Goal: Communication & Community: Ask a question

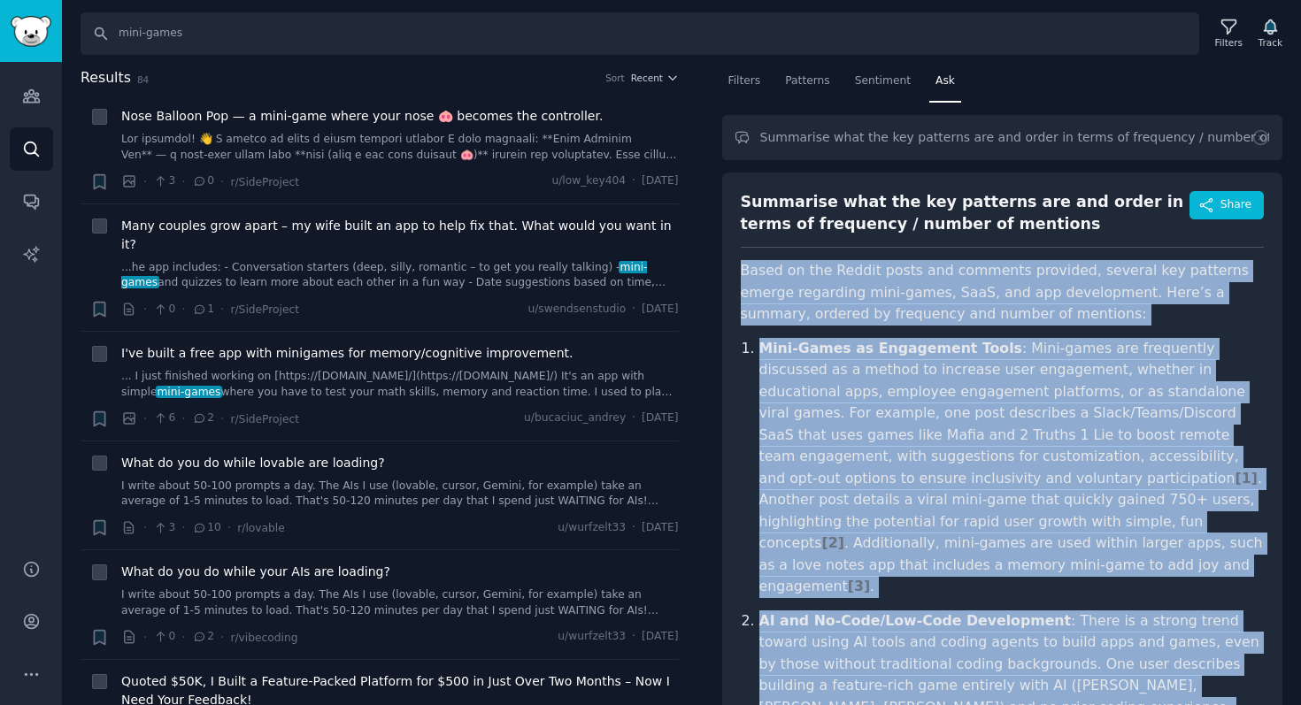
scroll to position [434, 0]
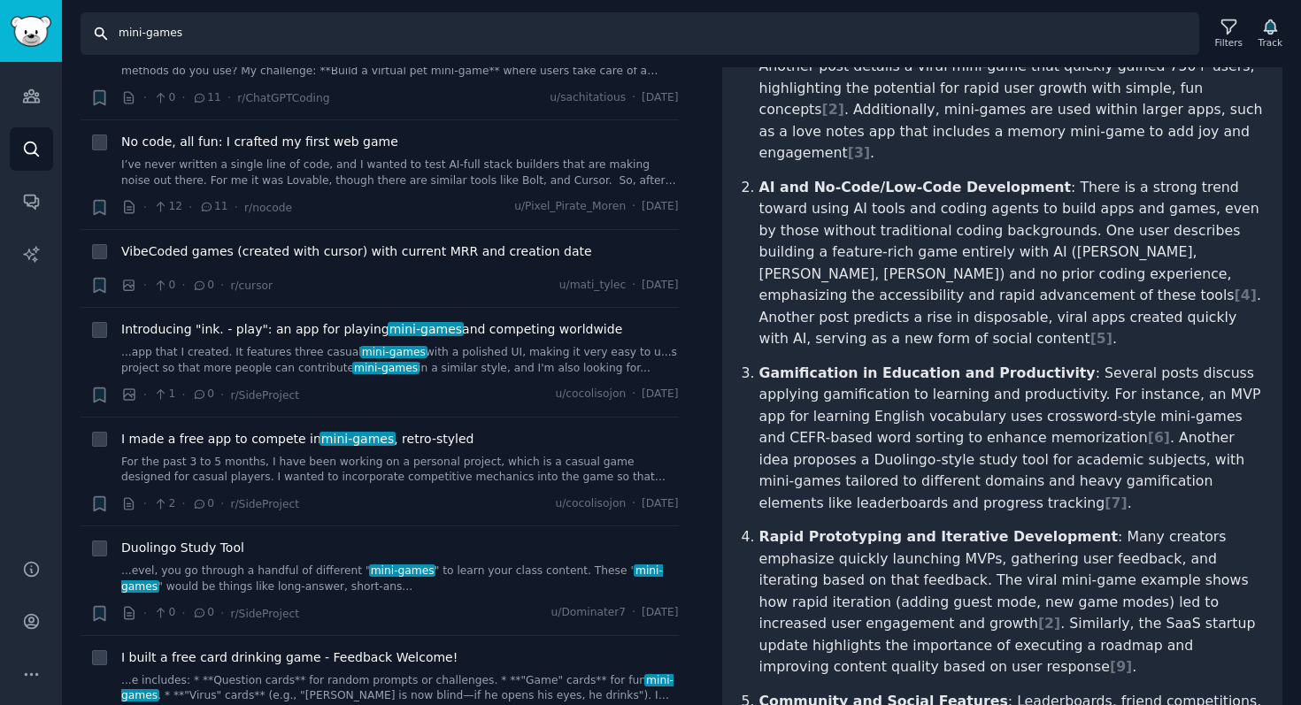
click at [1066, 25] on input "mini-games" at bounding box center [640, 33] width 1118 height 42
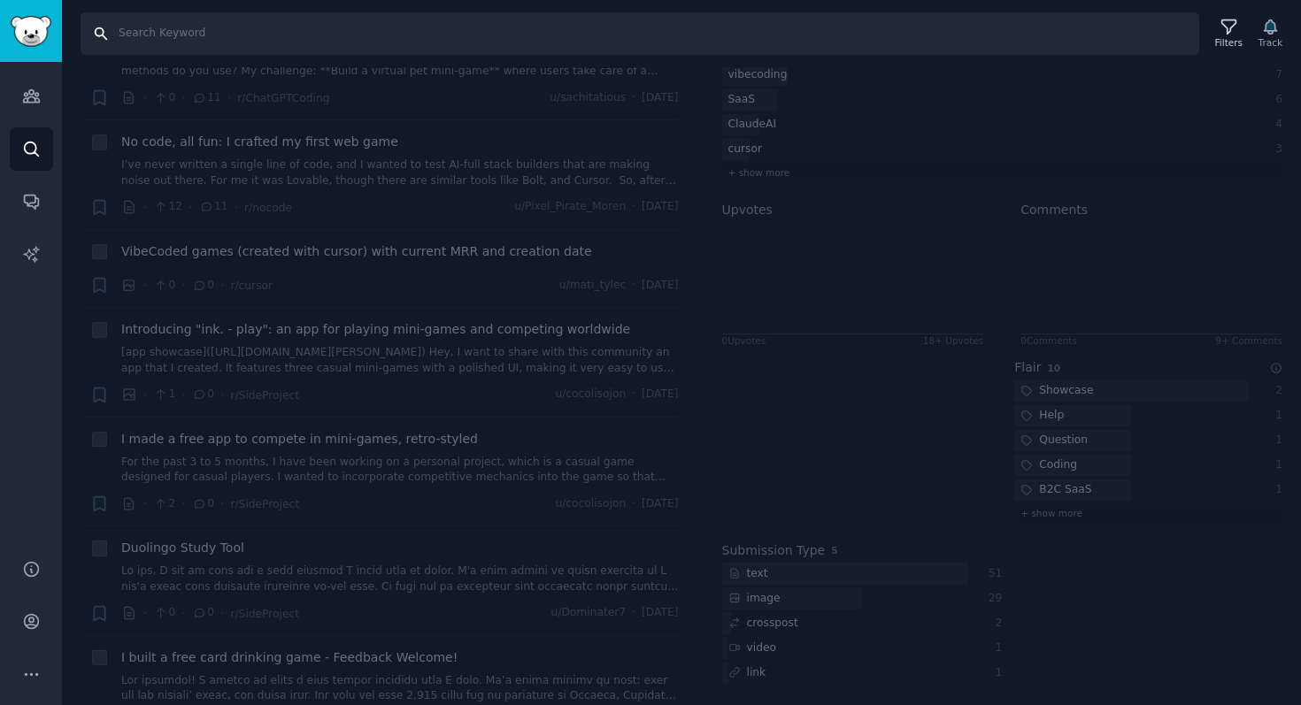
scroll to position [308, 0]
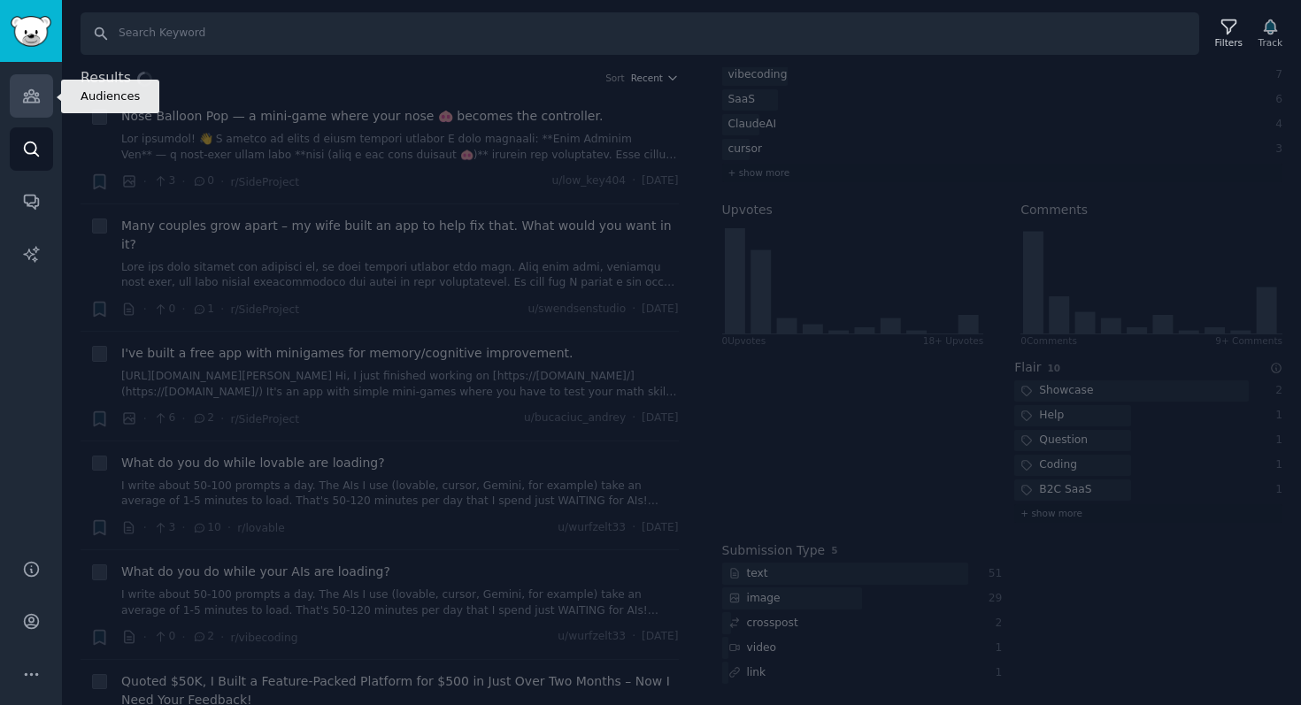
click at [27, 94] on icon "Sidebar" at bounding box center [31, 96] width 19 height 19
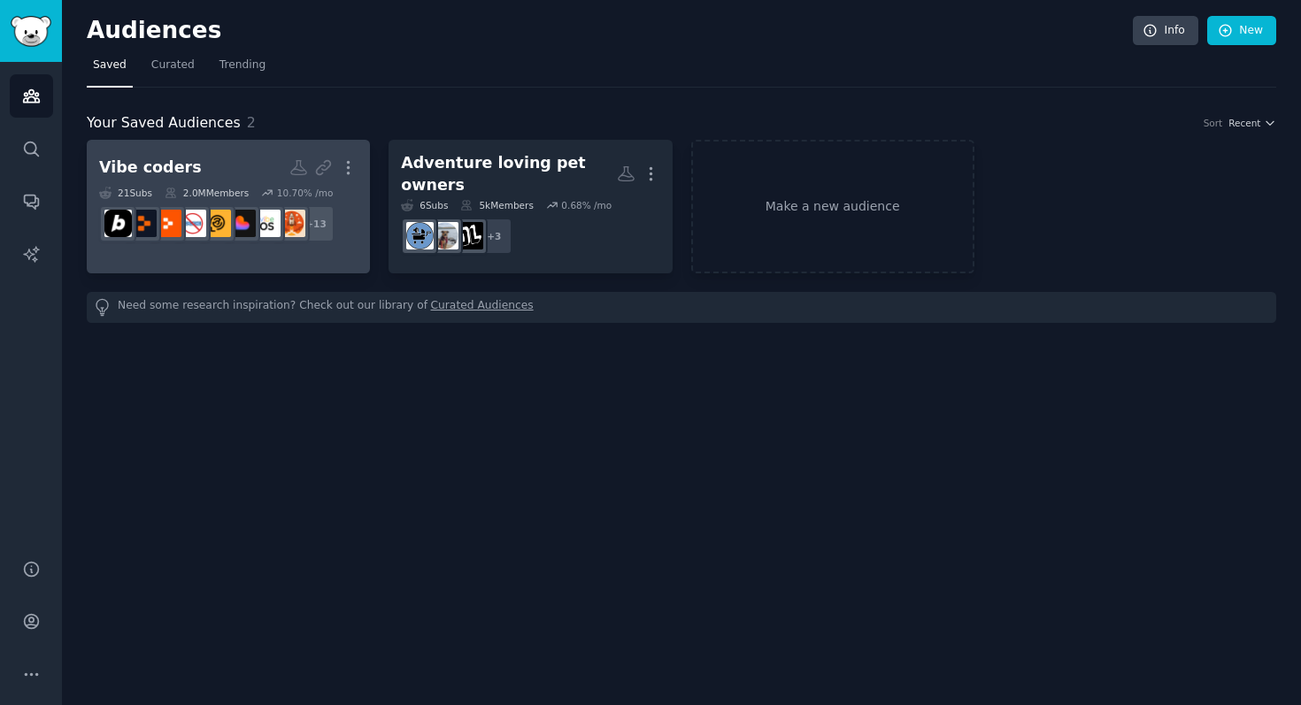
click at [158, 162] on div "Vibe coders" at bounding box center [150, 168] width 103 height 22
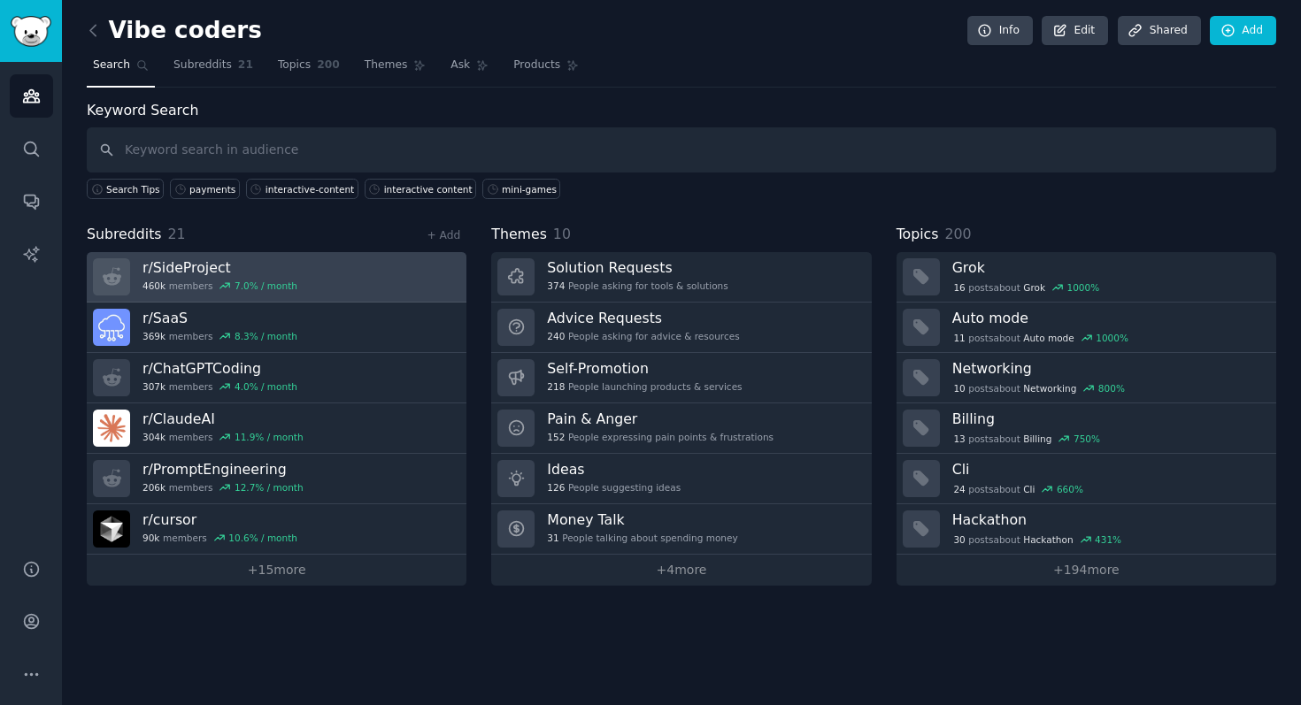
click at [316, 261] on link "r/ SideProject 460k members 7.0 % / month" at bounding box center [277, 277] width 380 height 50
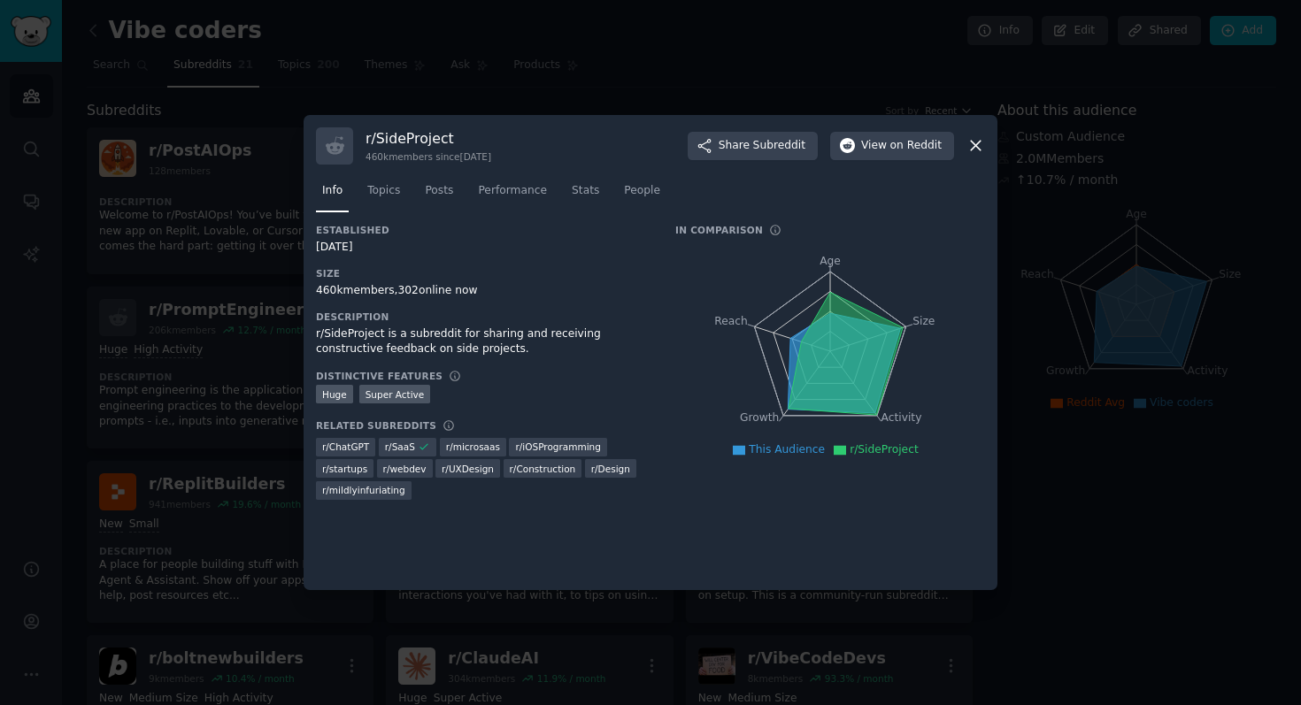
click at [979, 144] on icon at bounding box center [975, 145] width 19 height 19
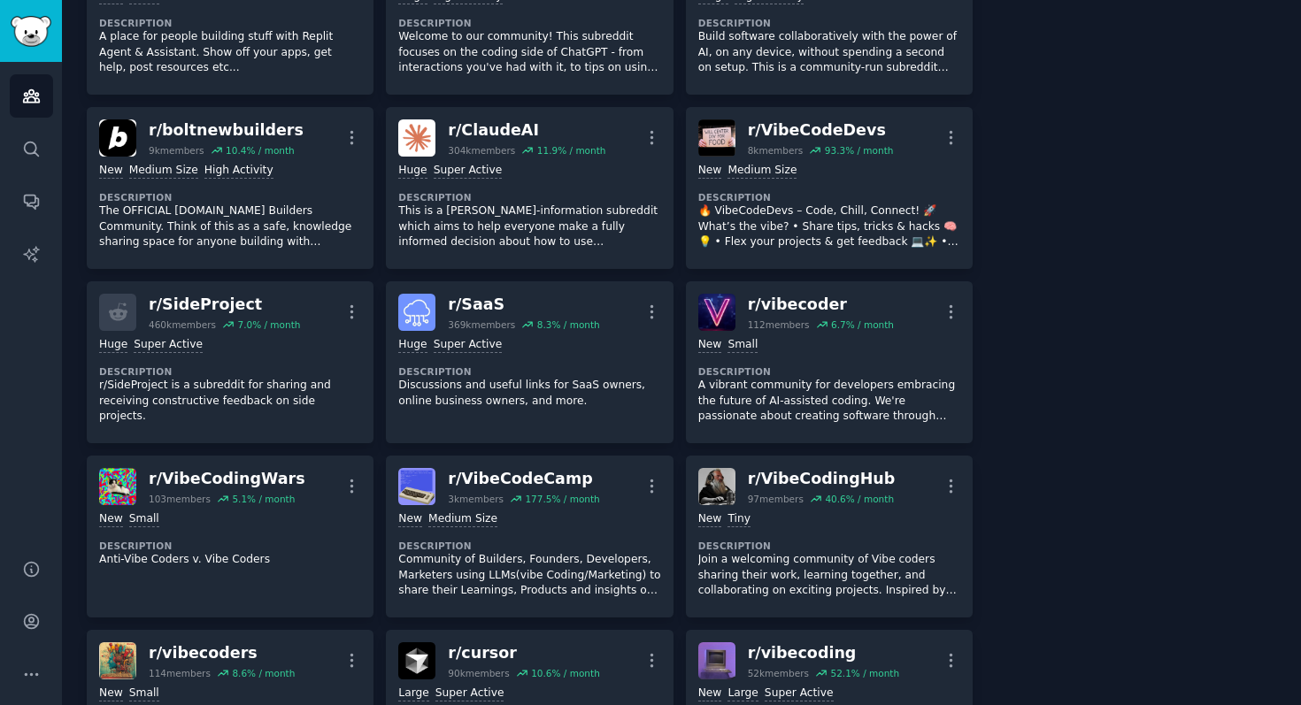
scroll to position [639, 0]
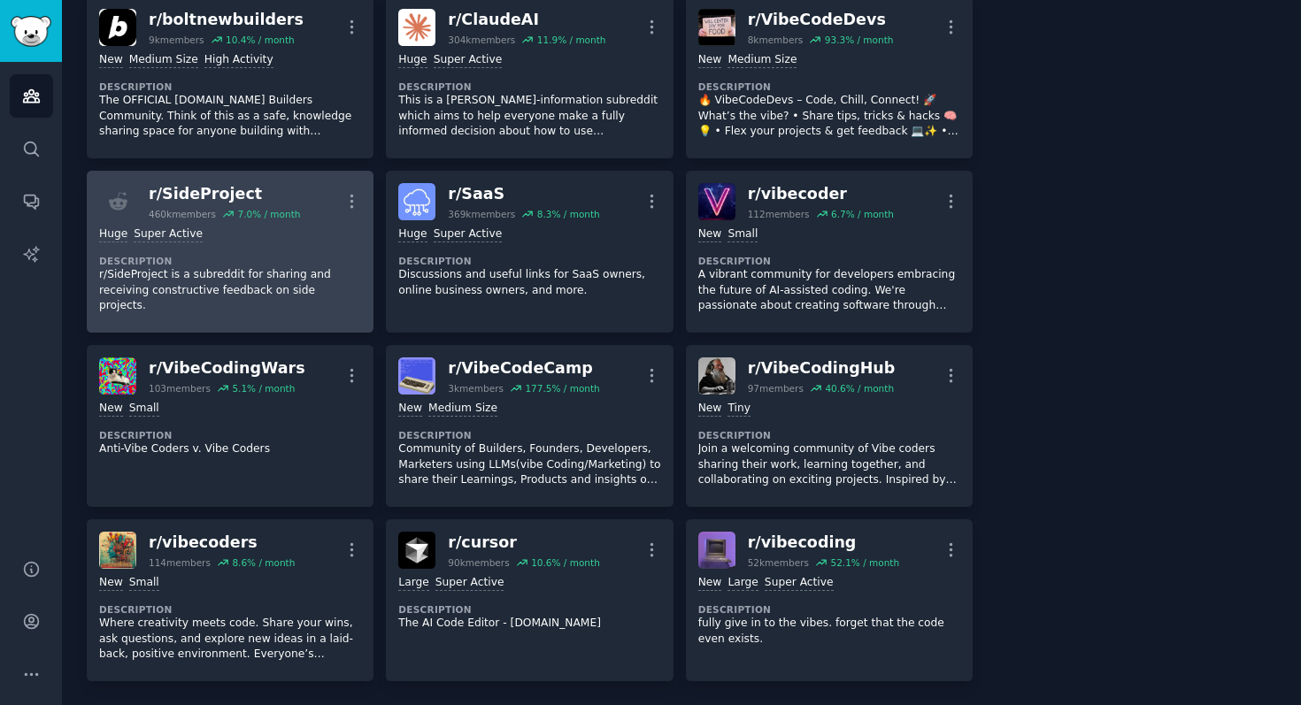
click at [262, 290] on p "r/SideProject is a subreddit for sharing and receiving constructive feedback on…" at bounding box center [230, 290] width 262 height 47
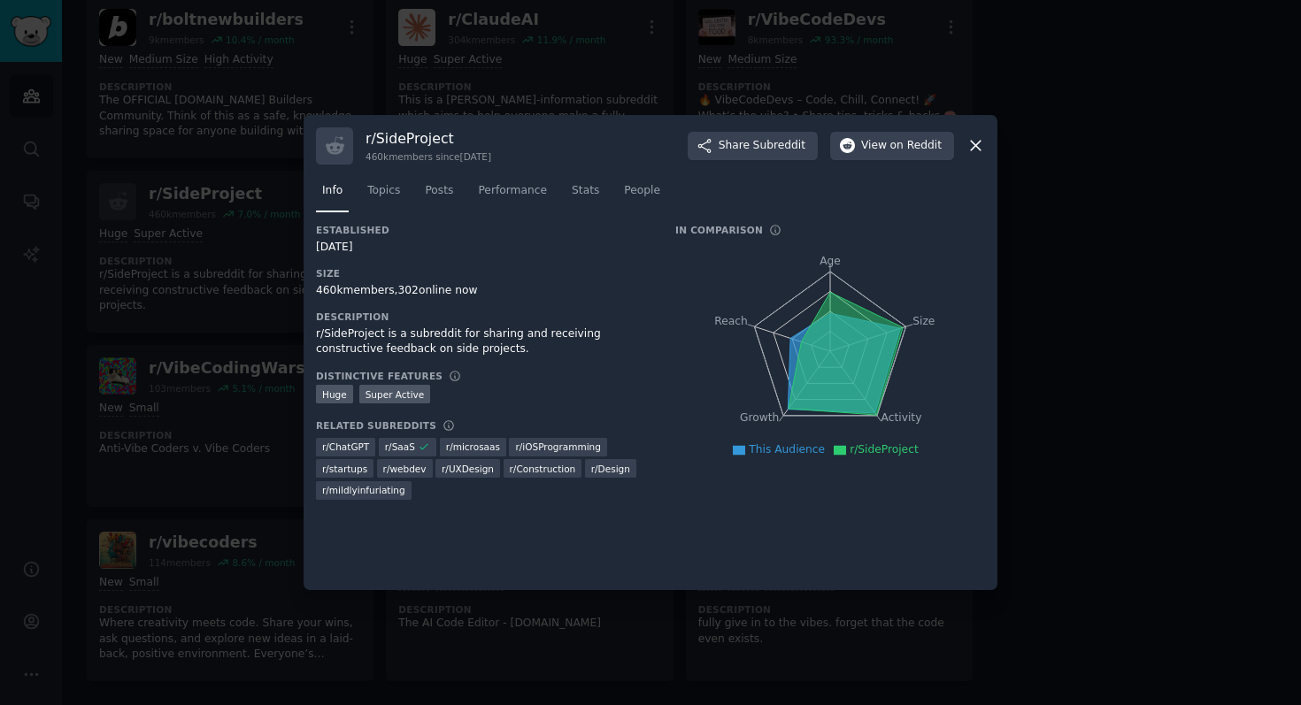
click at [1200, 250] on div at bounding box center [650, 352] width 1301 height 705
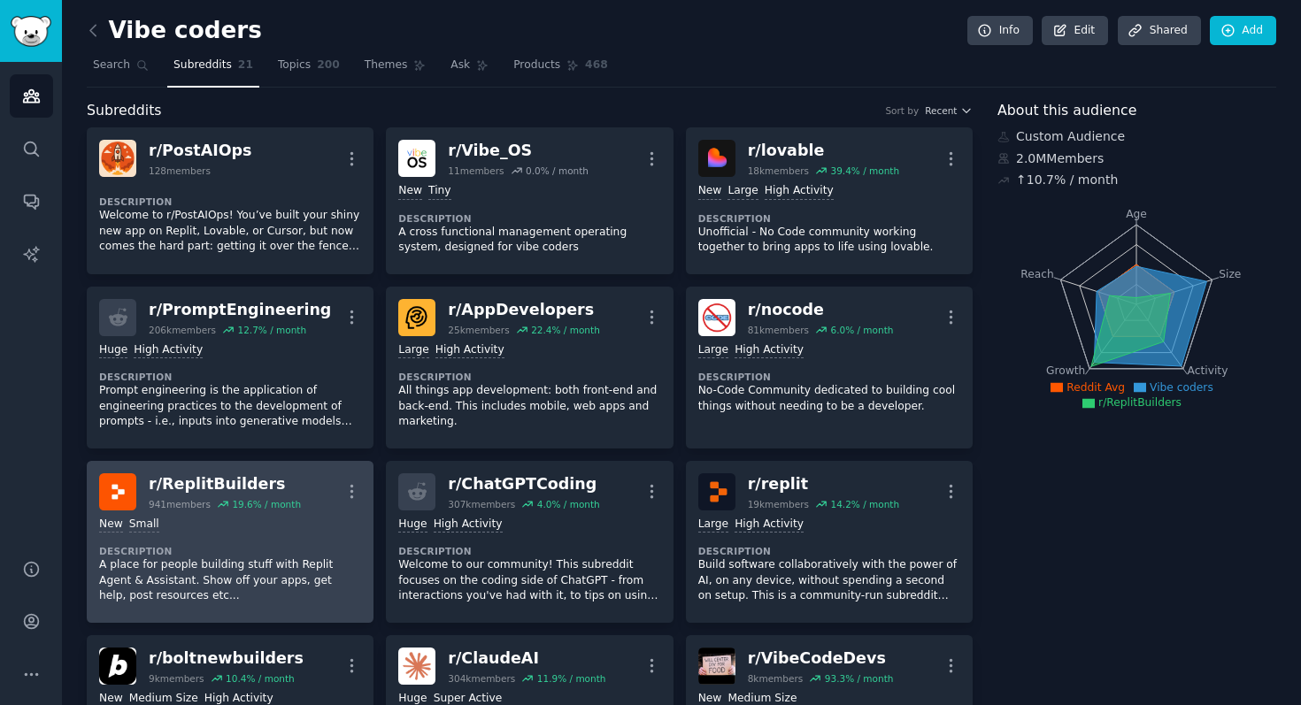
click at [255, 546] on dt "Description" at bounding box center [230, 551] width 262 height 12
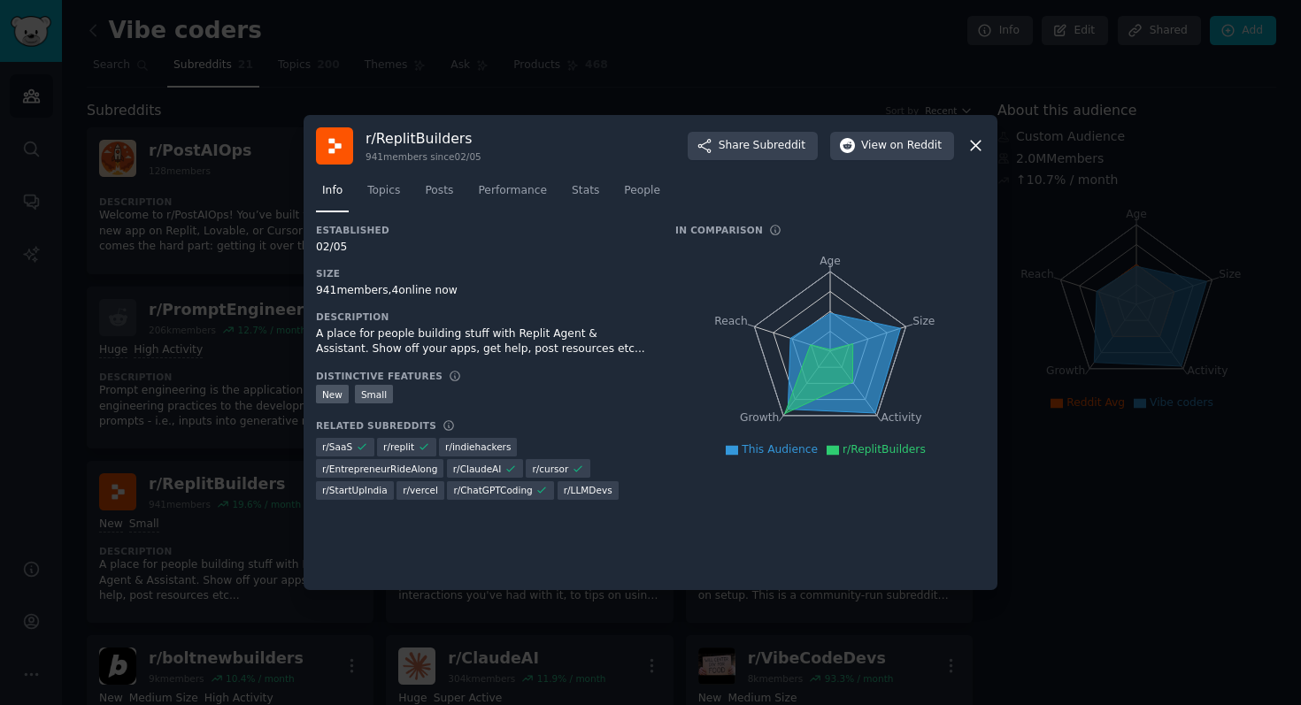
click at [343, 296] on div "941 members, 4 online now" at bounding box center [483, 291] width 334 height 16
click at [633, 194] on span "People" at bounding box center [642, 191] width 36 height 16
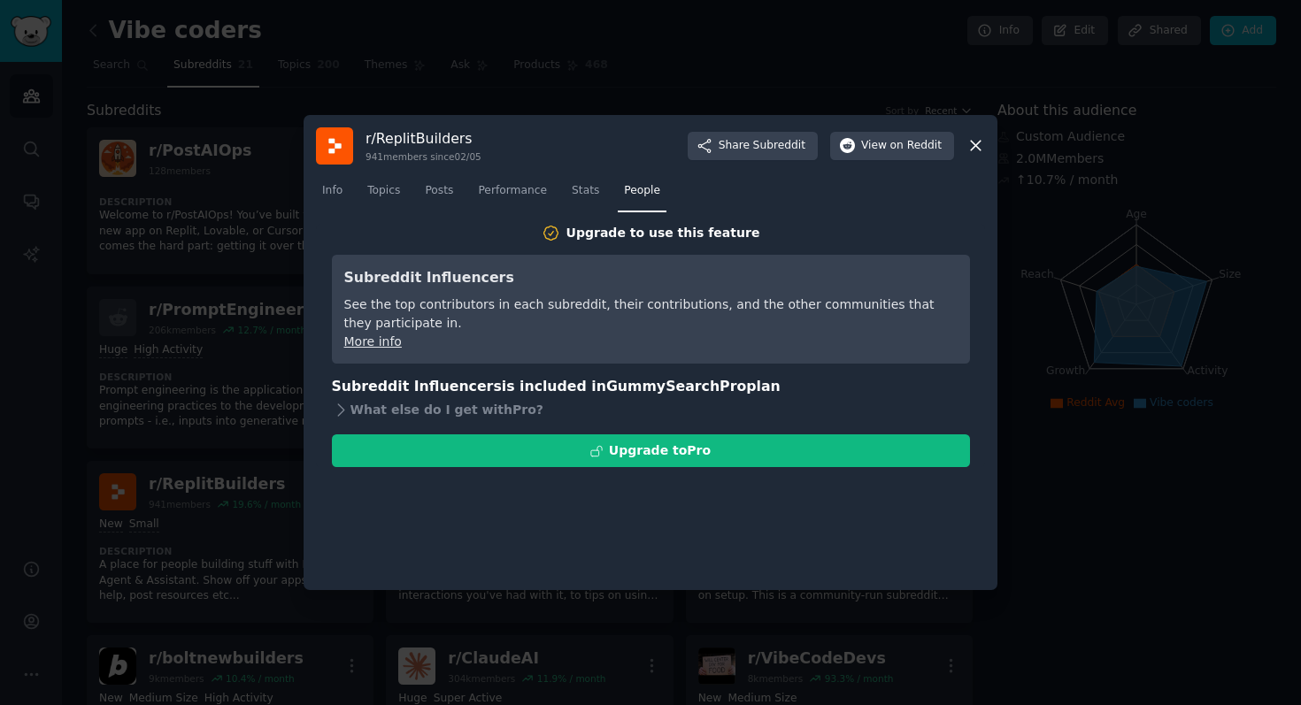
click at [110, 423] on div at bounding box center [650, 352] width 1301 height 705
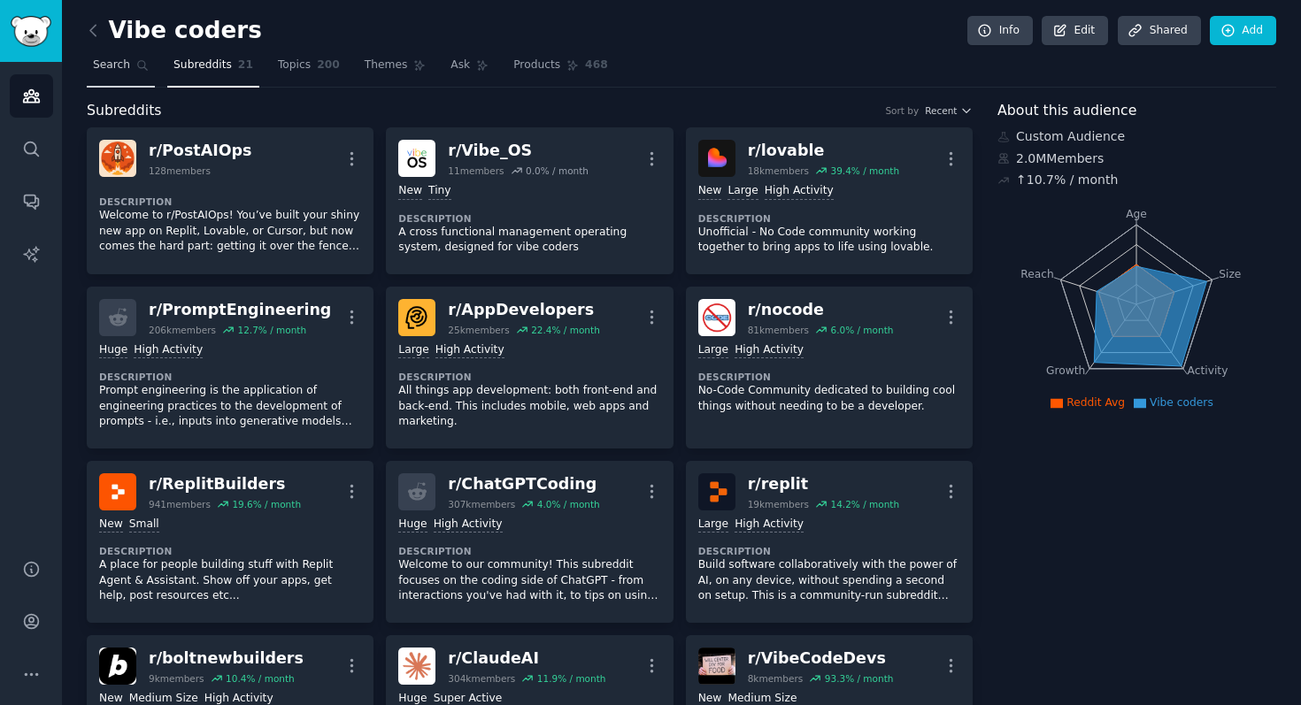
click at [119, 66] on span "Search" at bounding box center [111, 66] width 37 height 16
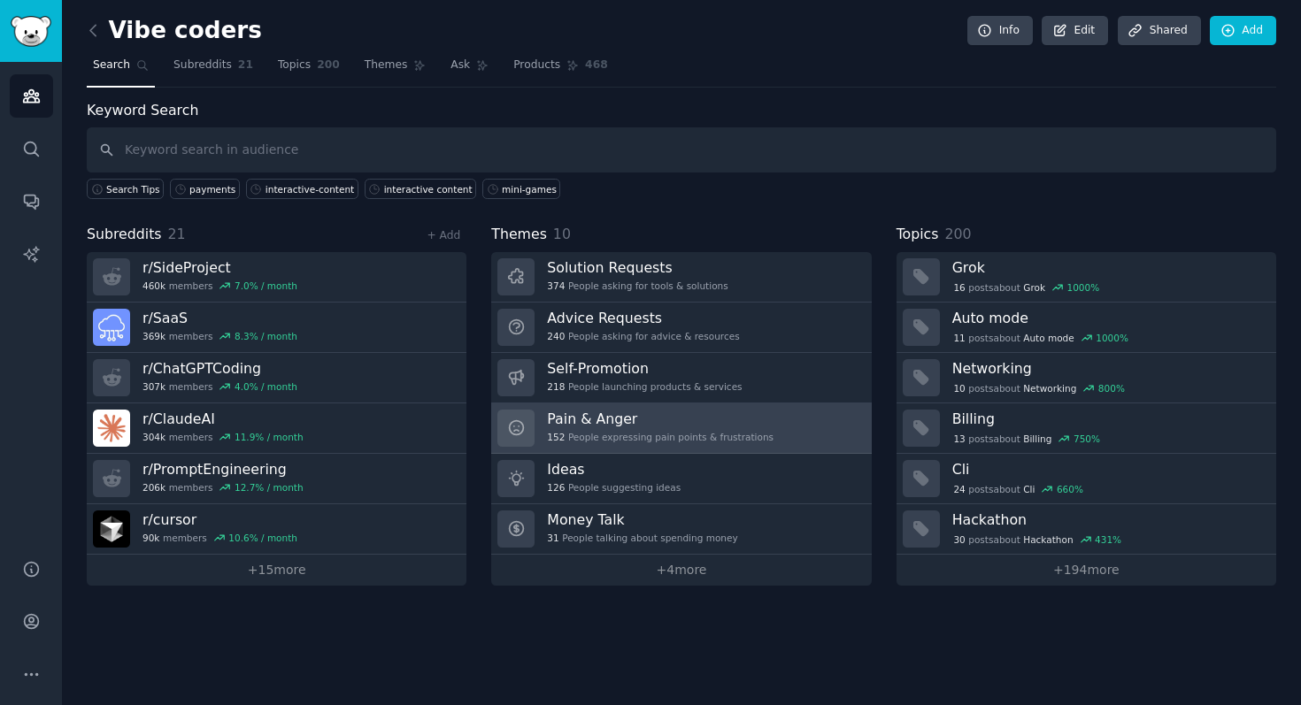
click at [647, 426] on h3 "Pain & Anger" at bounding box center [660, 419] width 226 height 19
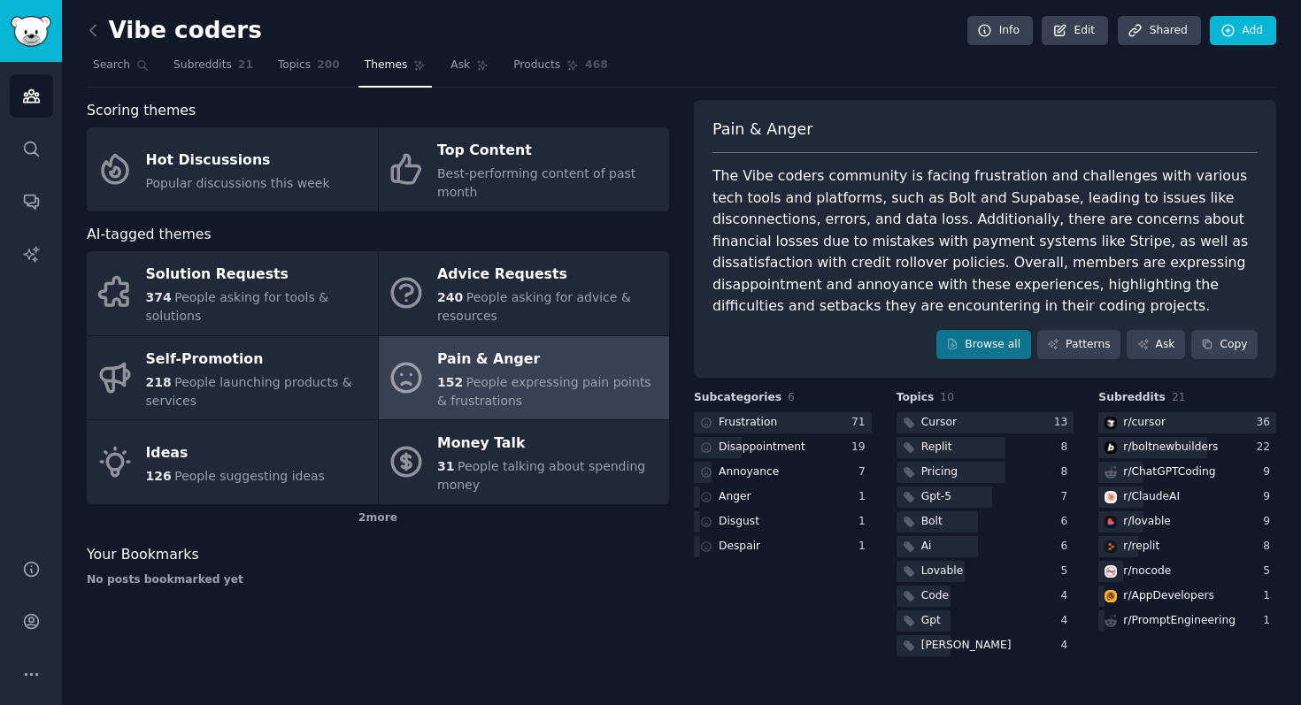
click at [987, 190] on div "The Vibe coders community is facing frustration and challenges with various tec…" at bounding box center [984, 241] width 545 height 152
click at [1163, 350] on link "Ask" at bounding box center [1155, 345] width 58 height 30
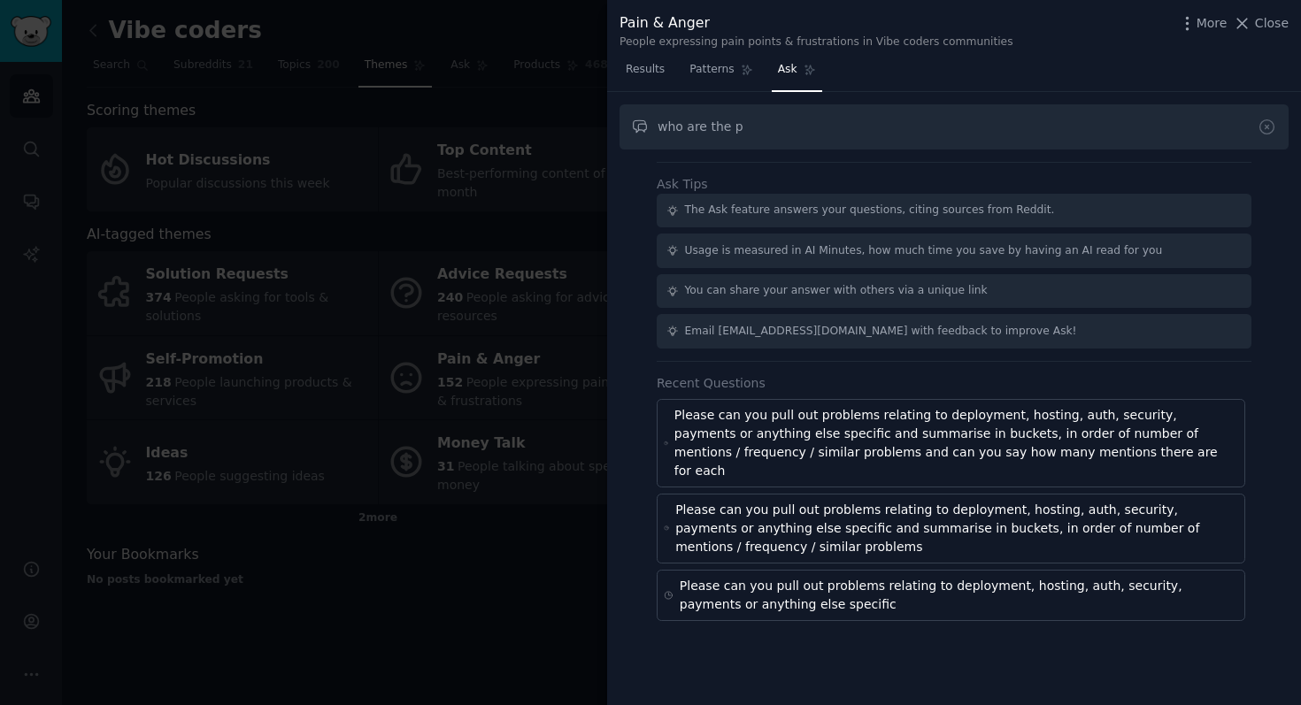
type input "i"
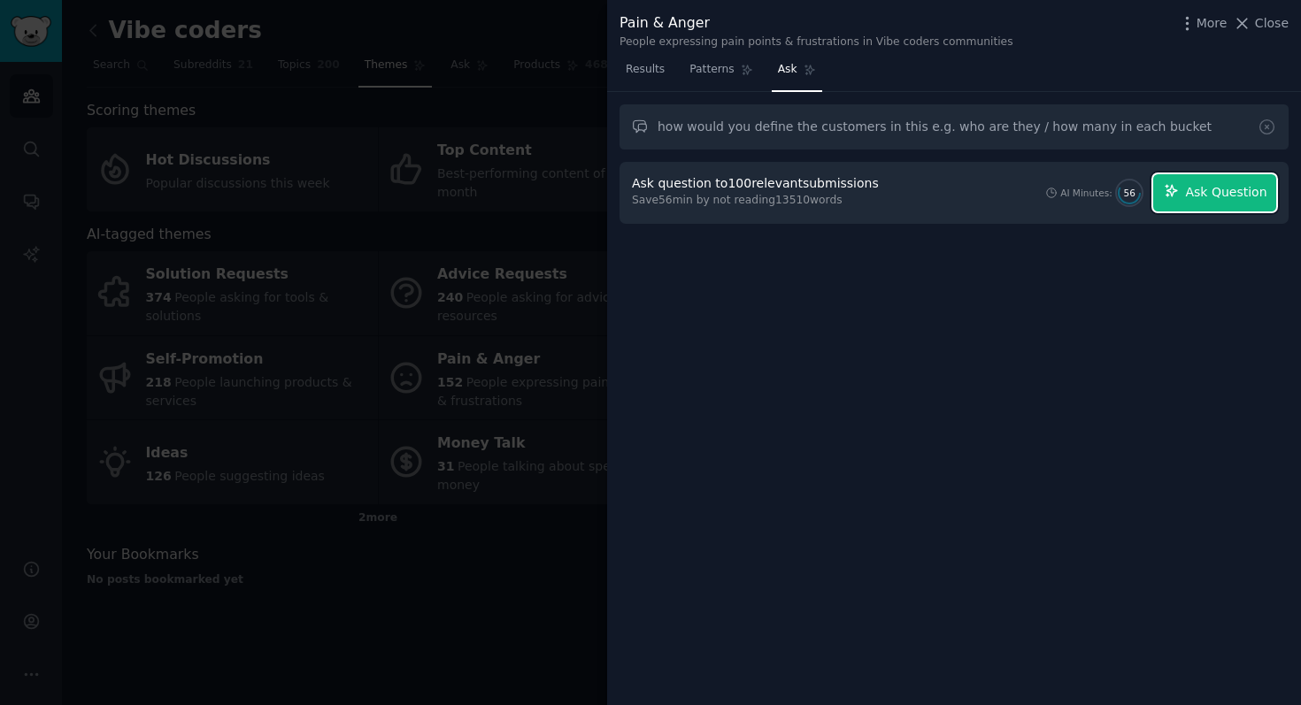
click at [1215, 188] on span "Ask Question" at bounding box center [1225, 192] width 81 height 19
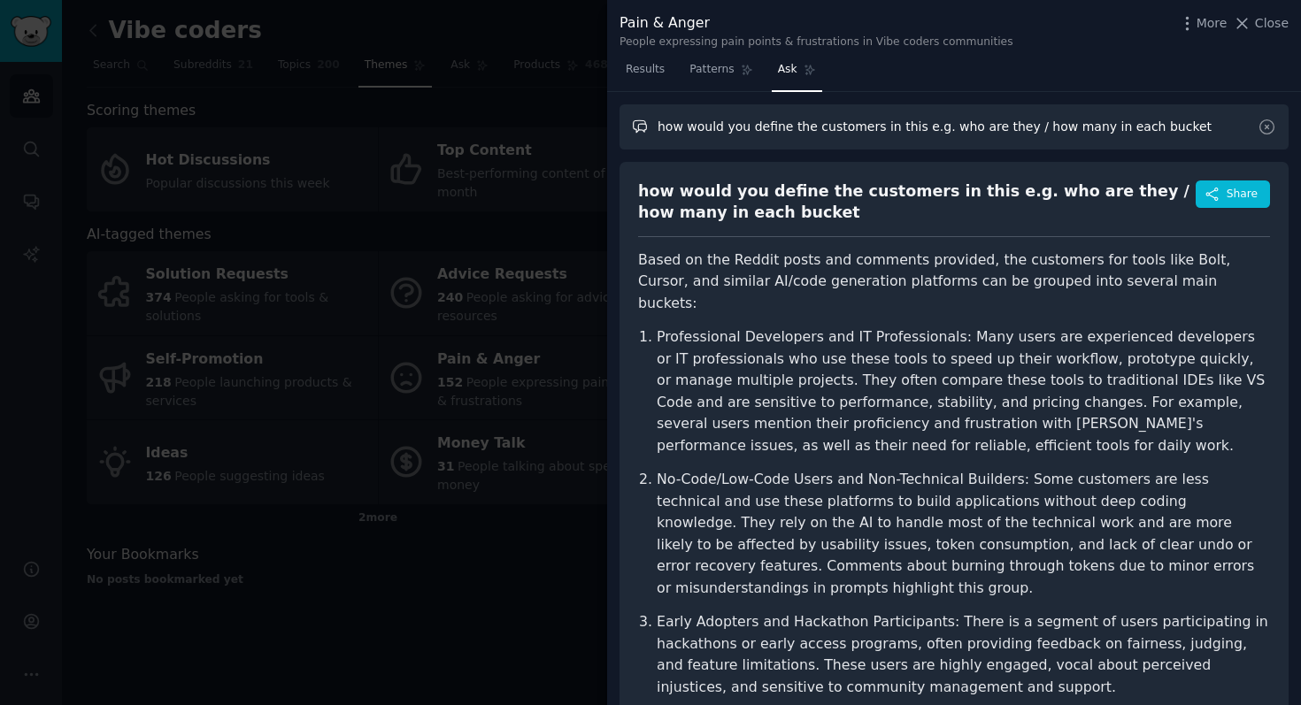
click at [1213, 127] on input "how would you define the customers in this e.g. who are they / how many in each…" at bounding box center [953, 126] width 669 height 45
type input "how would you define the customers in this e.g. who are they / how many in each…"
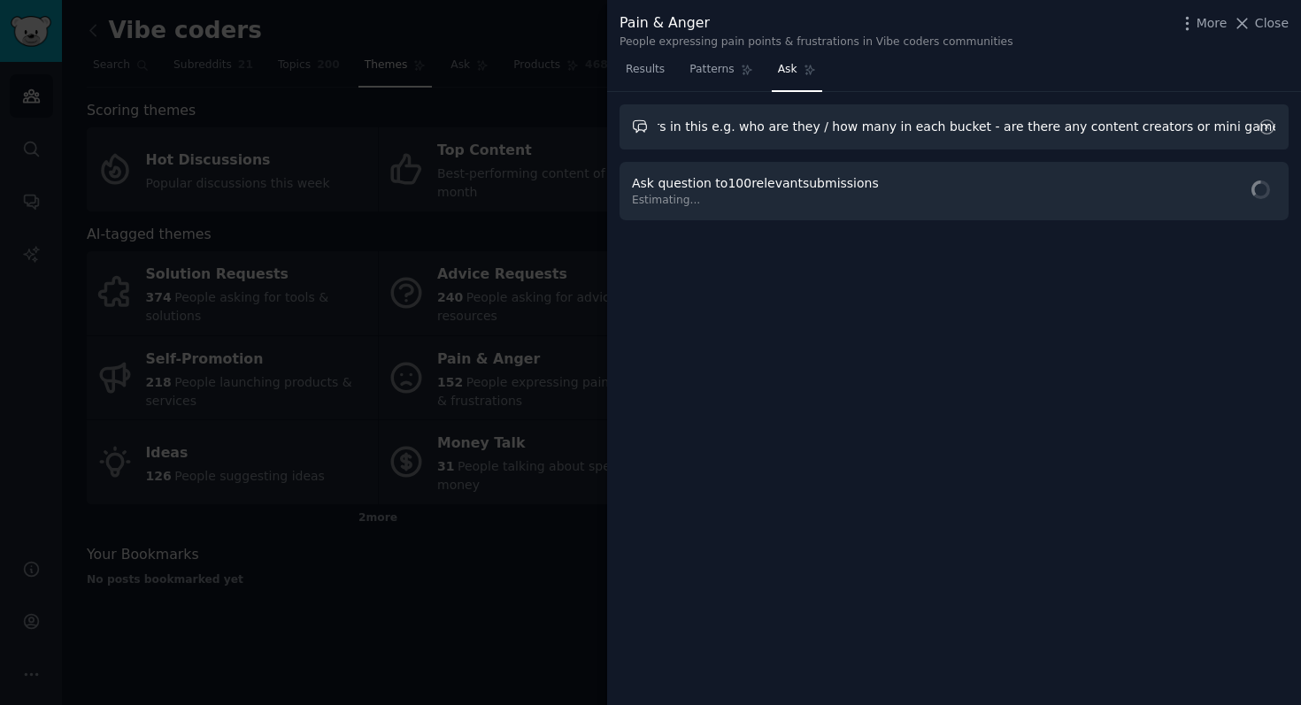
scroll to position [0, 217]
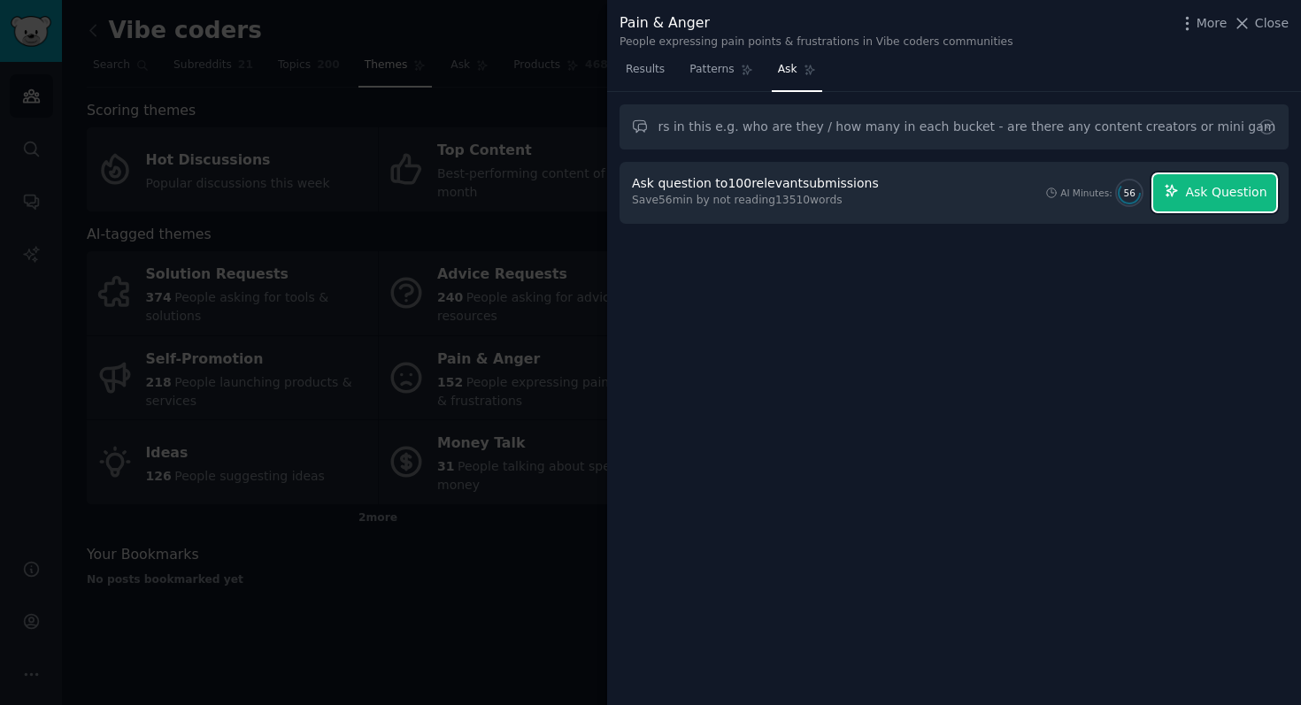
click at [1186, 196] on button "Ask Question" at bounding box center [1214, 192] width 123 height 37
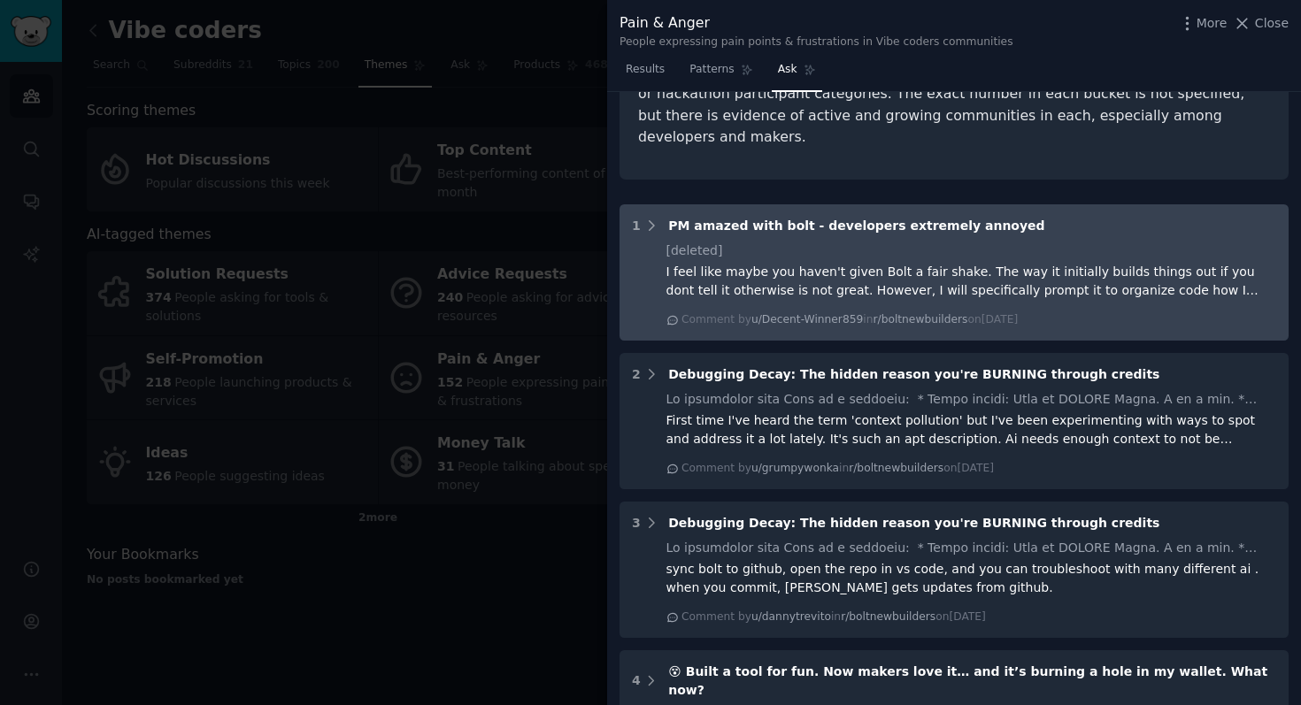
scroll to position [861, 0]
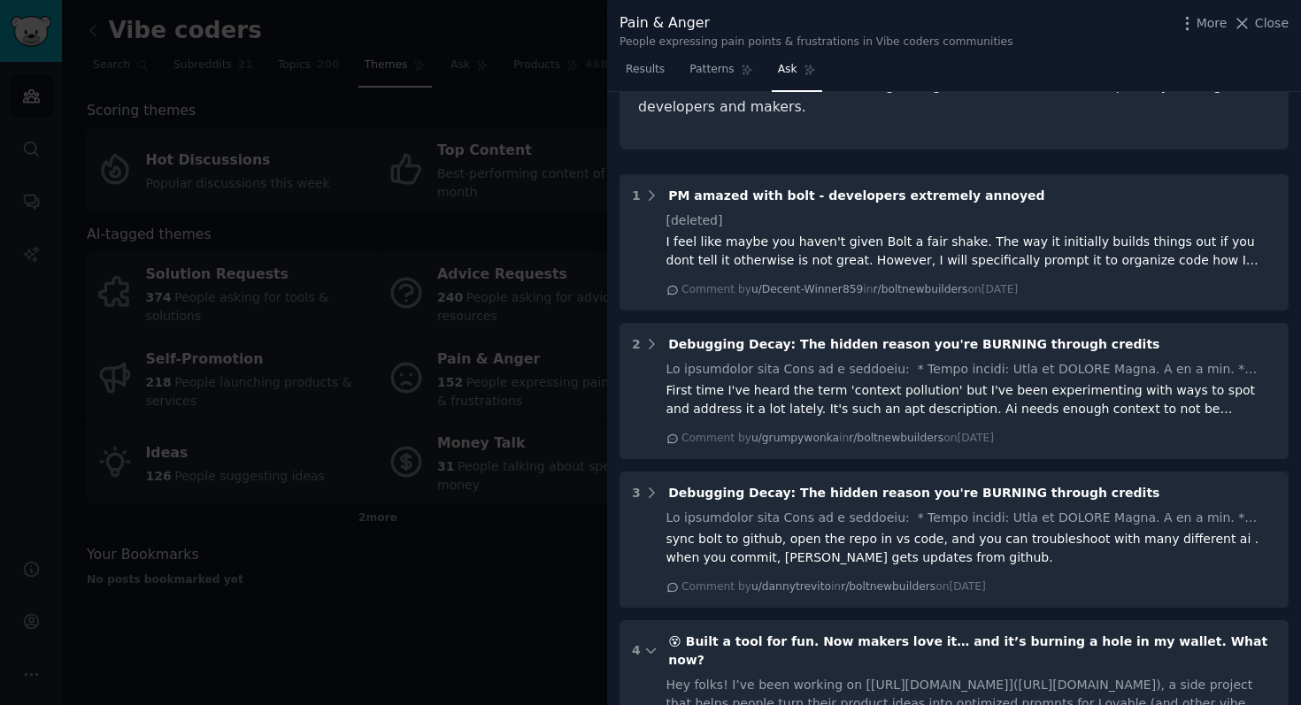
scroll to position [892, 0]
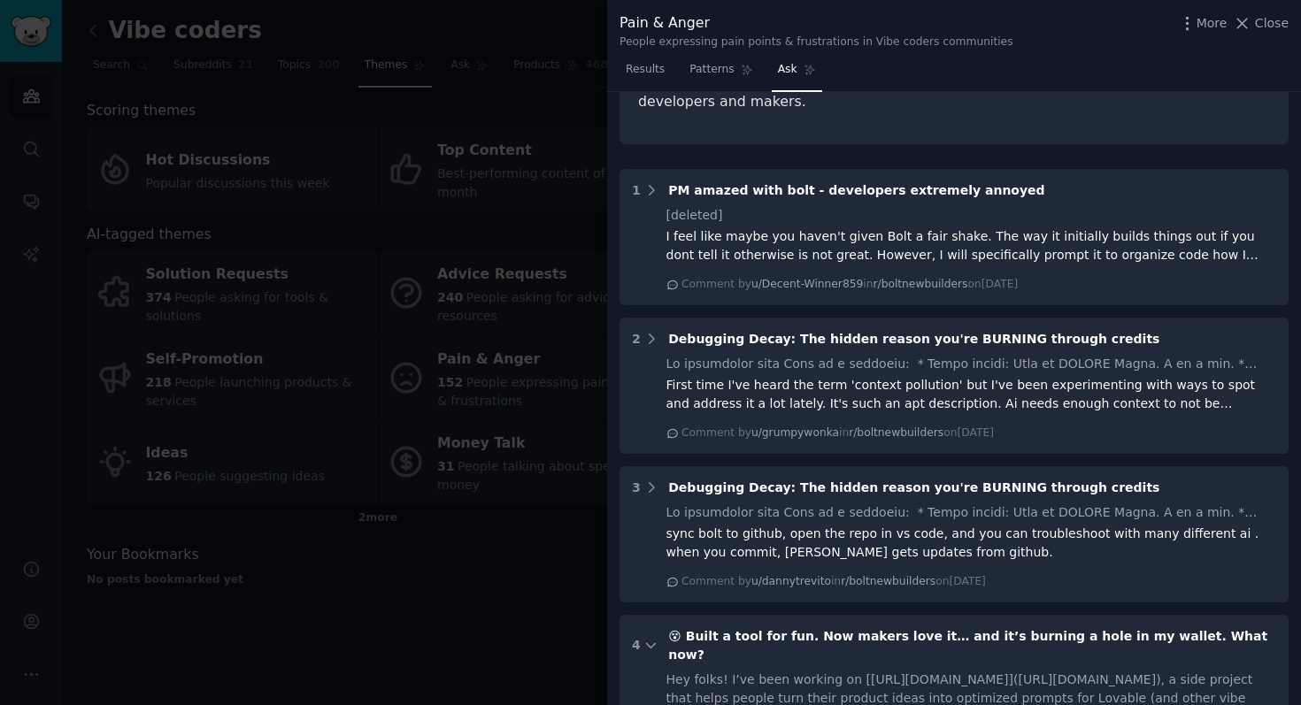
click at [937, 629] on span "😵 Built a tool for fun. Now makers love it… and it’s burning a hole in my walle…" at bounding box center [967, 645] width 599 height 33
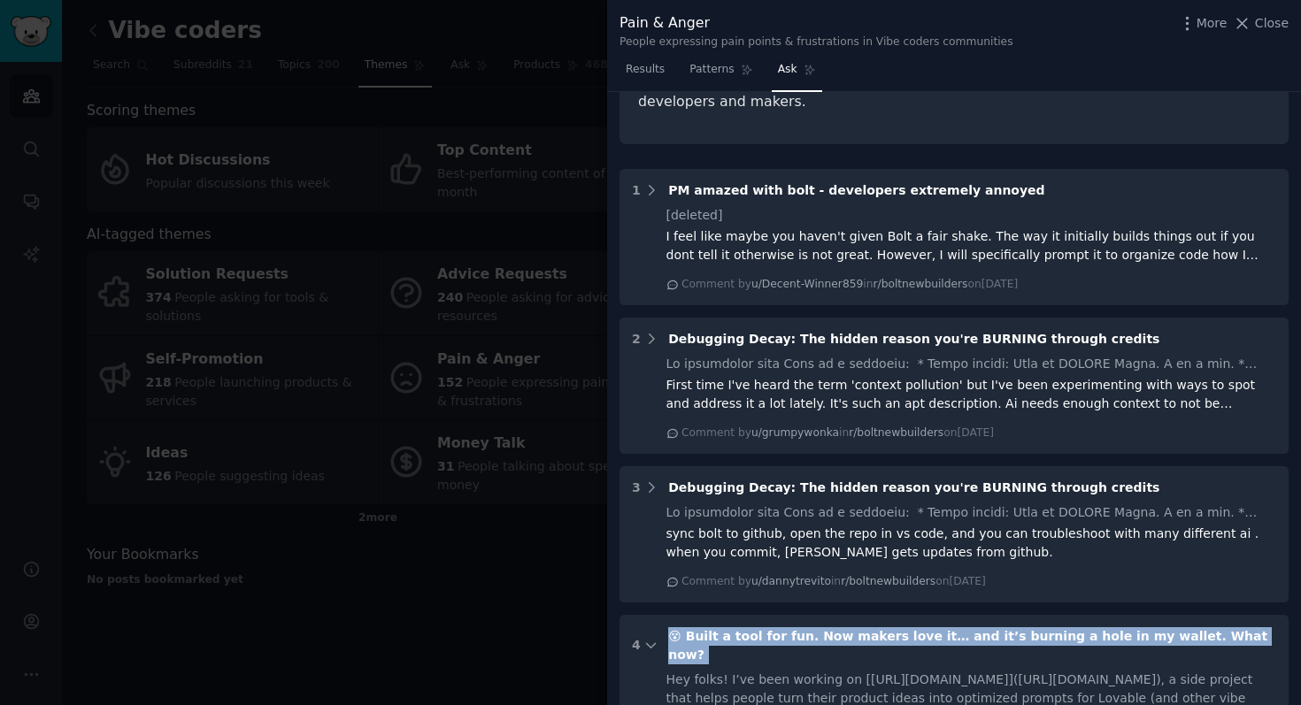
click at [937, 629] on span "😵 Built a tool for fun. Now makers love it… and it’s burning a hole in my walle…" at bounding box center [967, 645] width 599 height 33
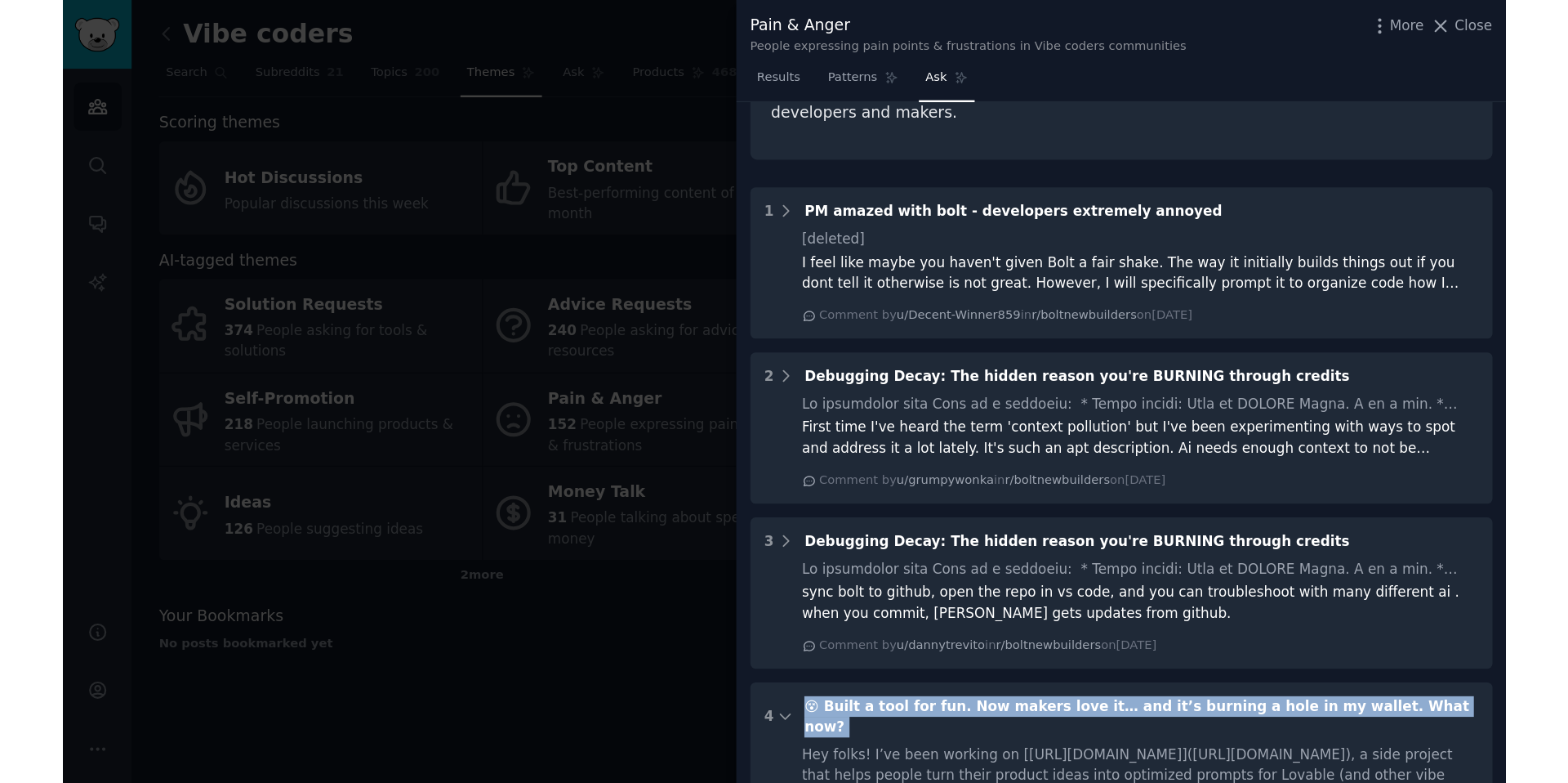
scroll to position [0, 0]
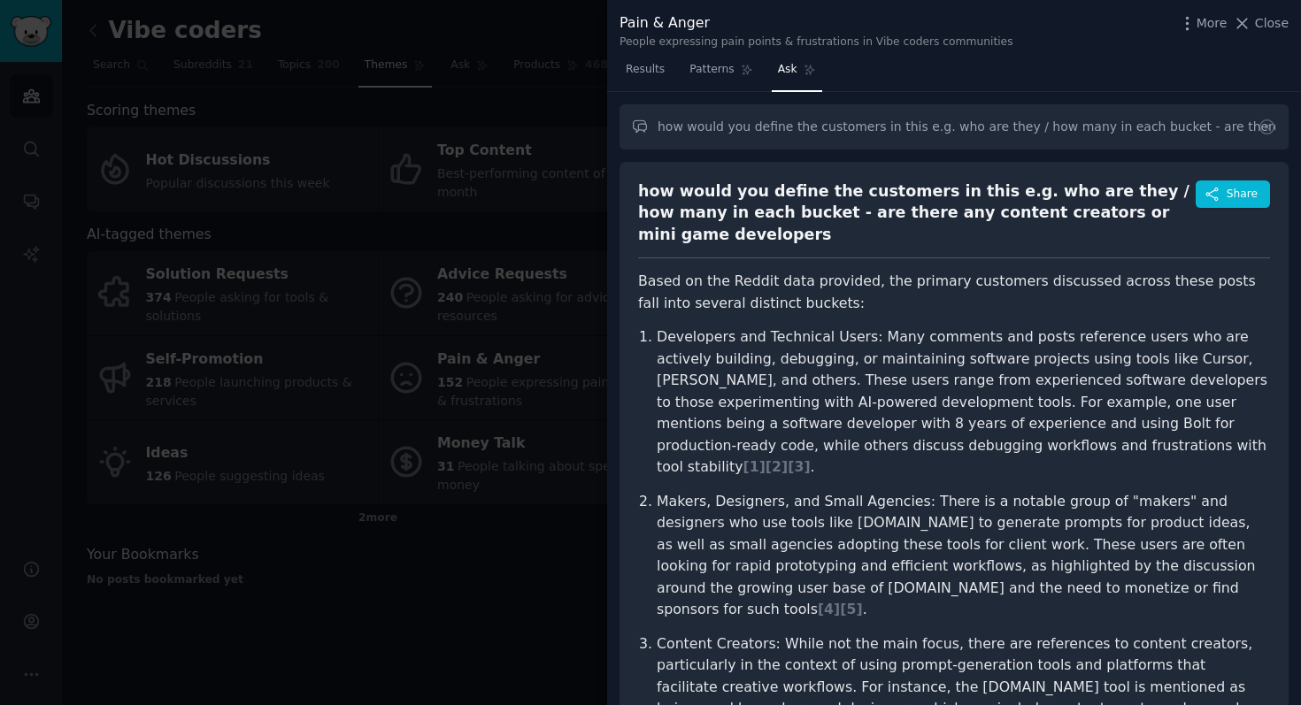
click at [342, 122] on div at bounding box center [650, 352] width 1301 height 705
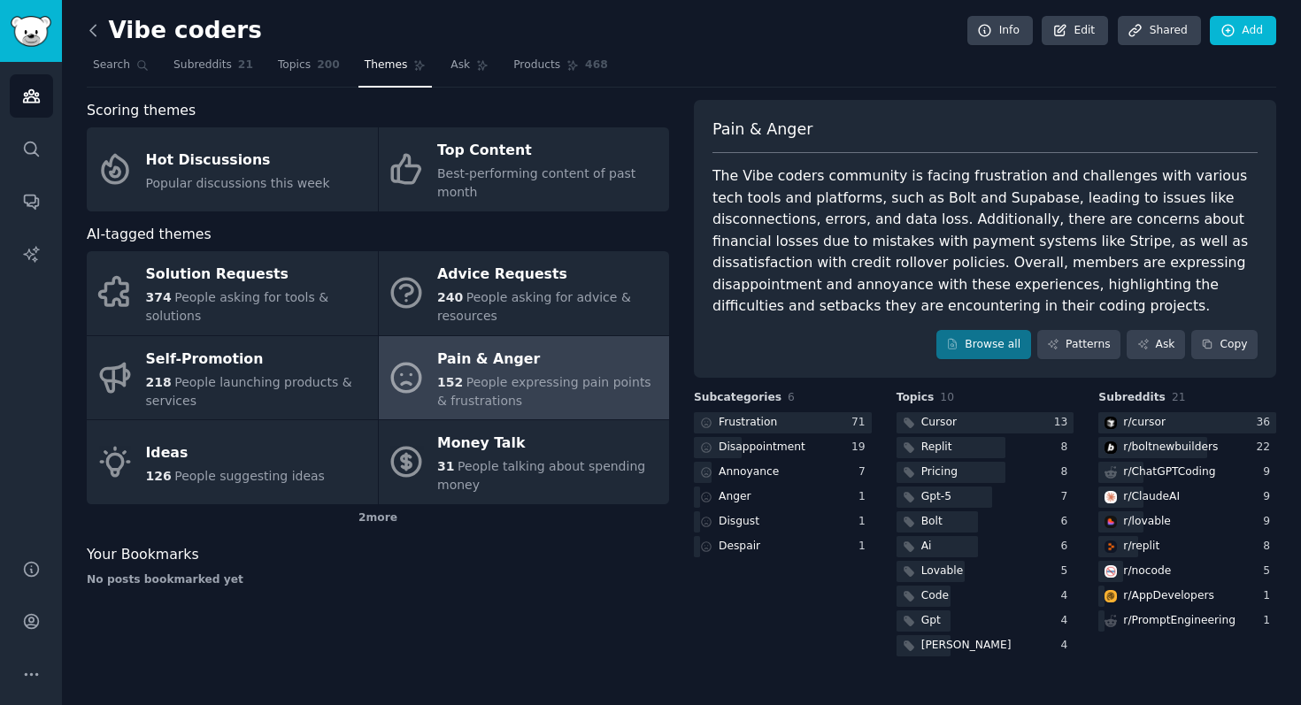
click at [91, 27] on icon at bounding box center [92, 30] width 5 height 11
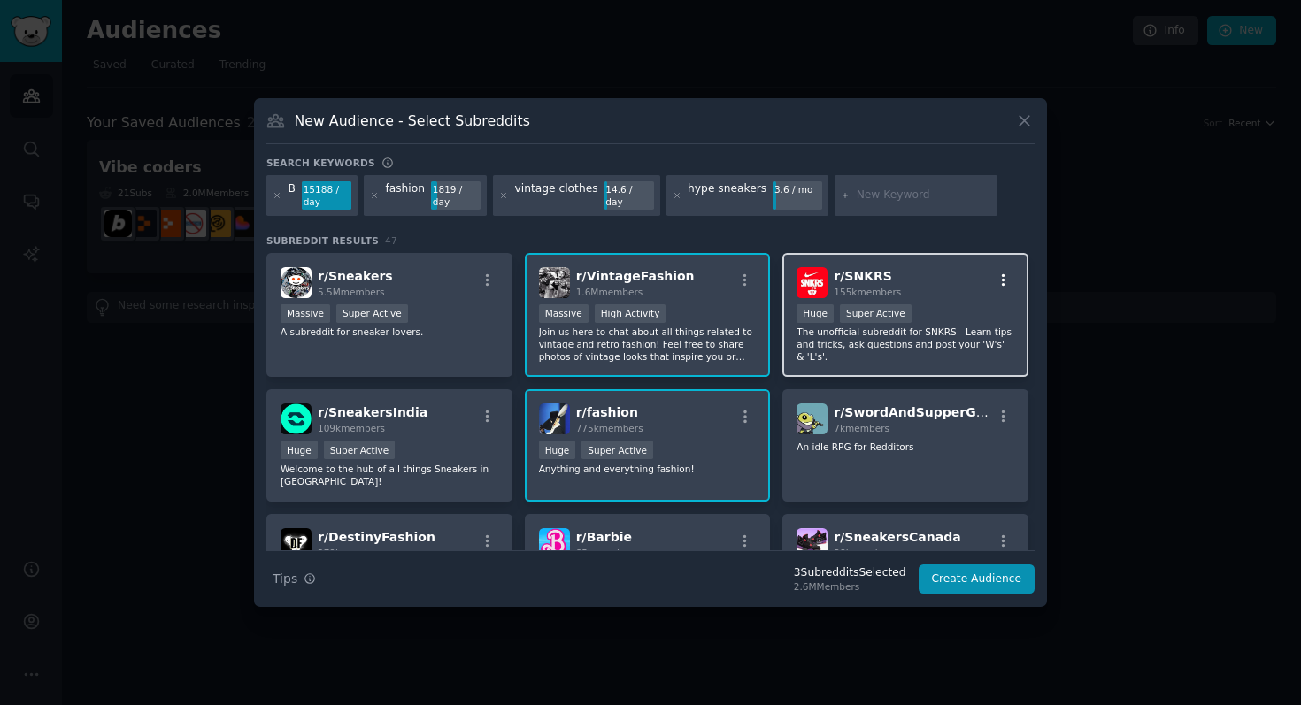
click at [1001, 275] on icon "button" at bounding box center [1003, 280] width 16 height 16
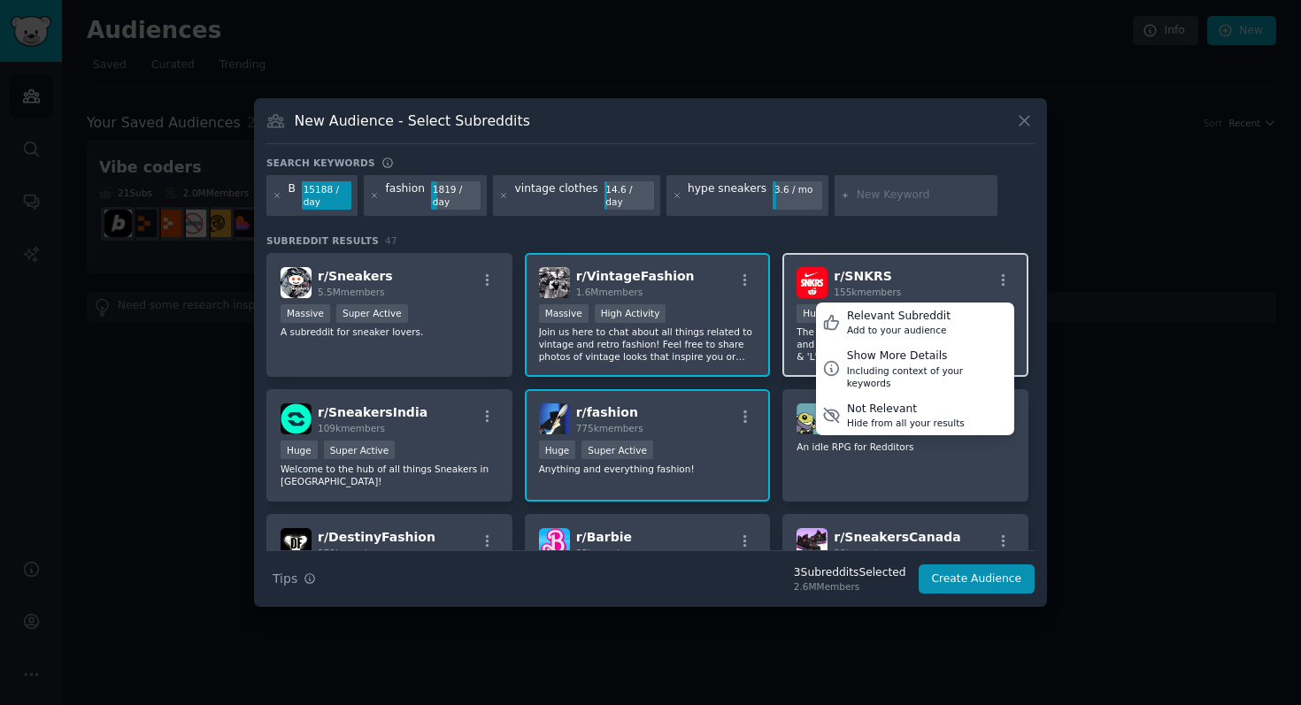
click at [961, 268] on div "r/ SNKRS 155k members Relevant Subreddit Add to your audience Show More Details…" at bounding box center [905, 282] width 218 height 31
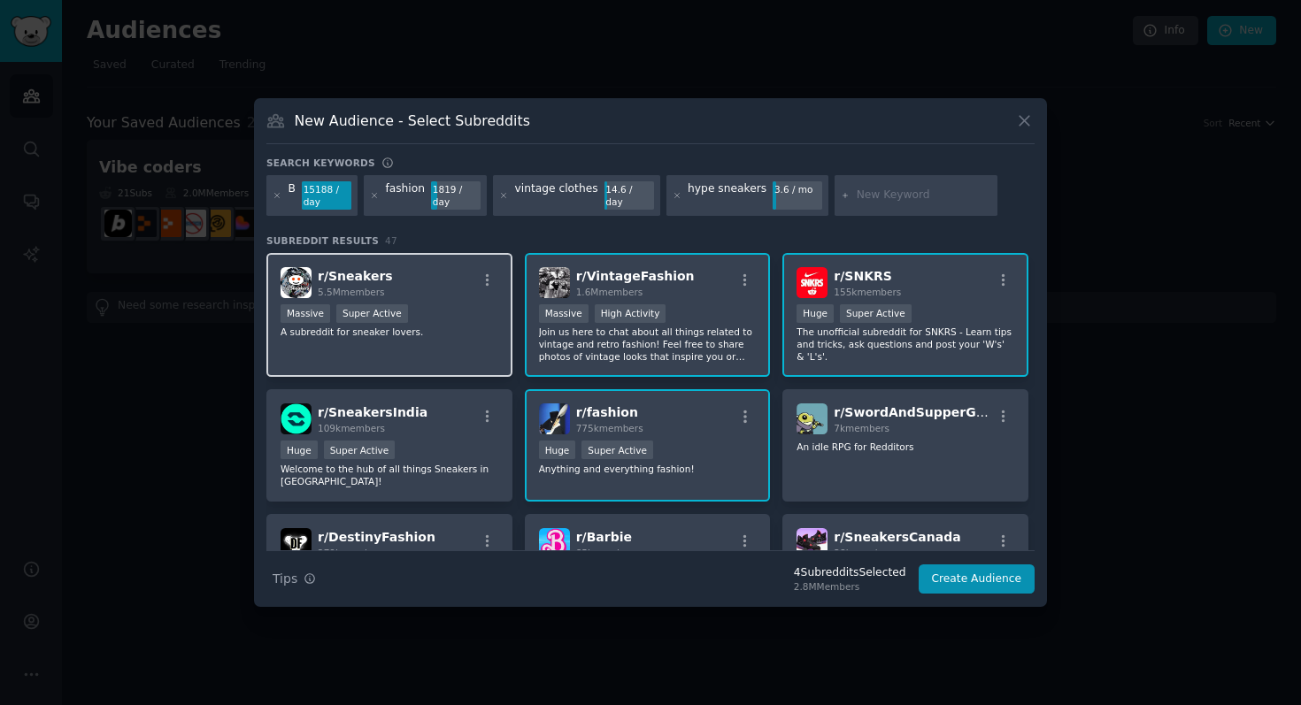
click at [404, 278] on div "r/ Sneakers 5.5M members" at bounding box center [389, 282] width 218 height 31
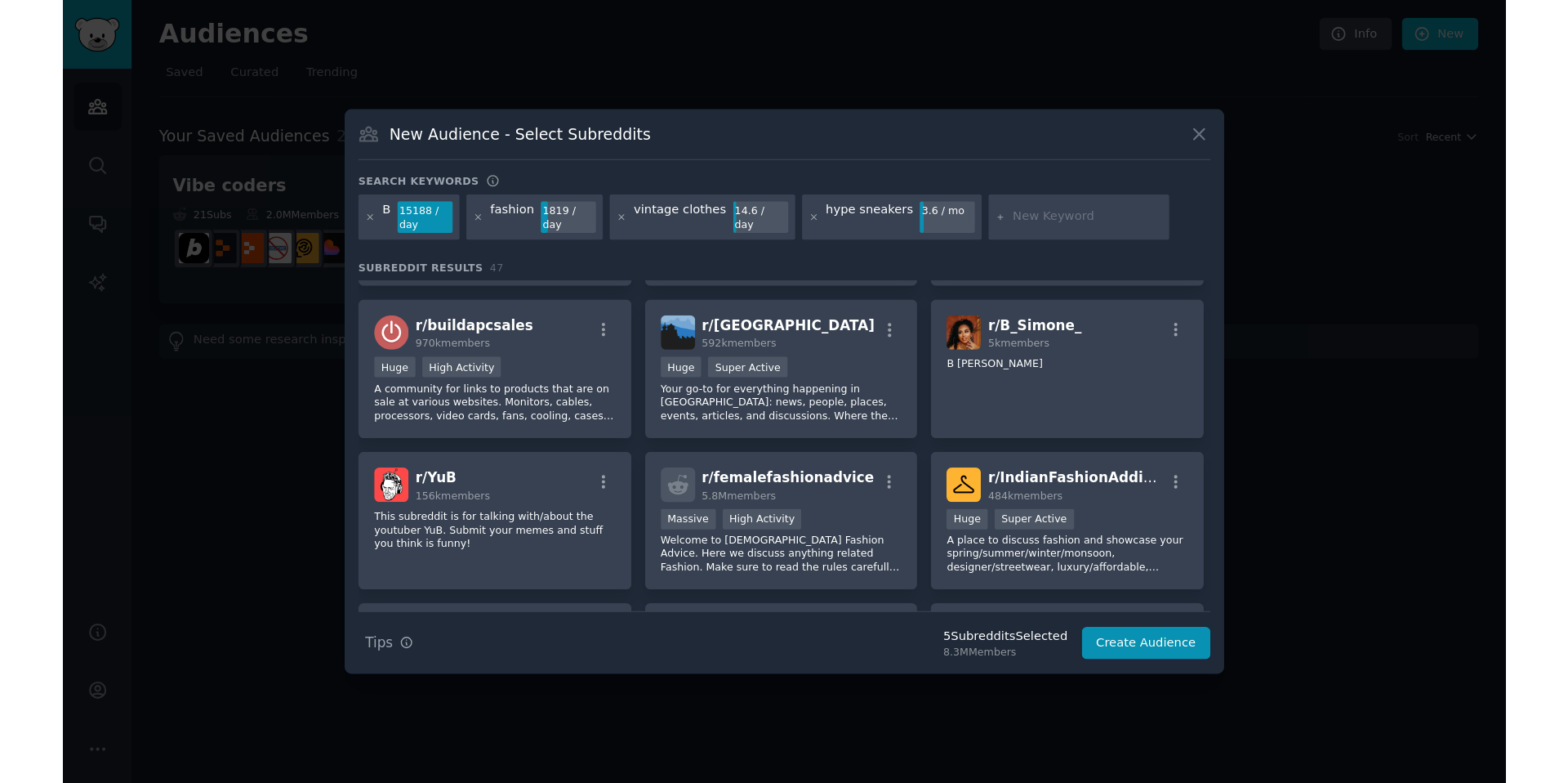
scroll to position [946, 0]
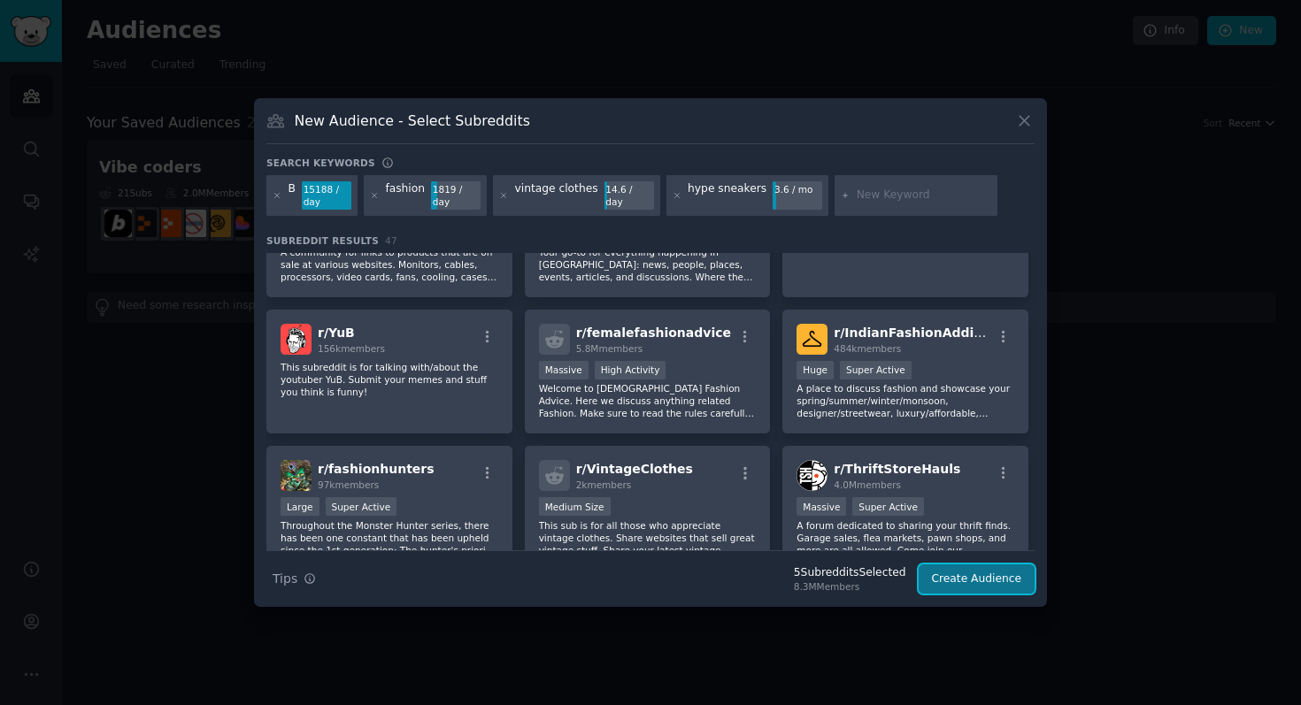
click at [990, 582] on button "Create Audience" at bounding box center [976, 579] width 117 height 30
